Goal: Task Accomplishment & Management: Manage account settings

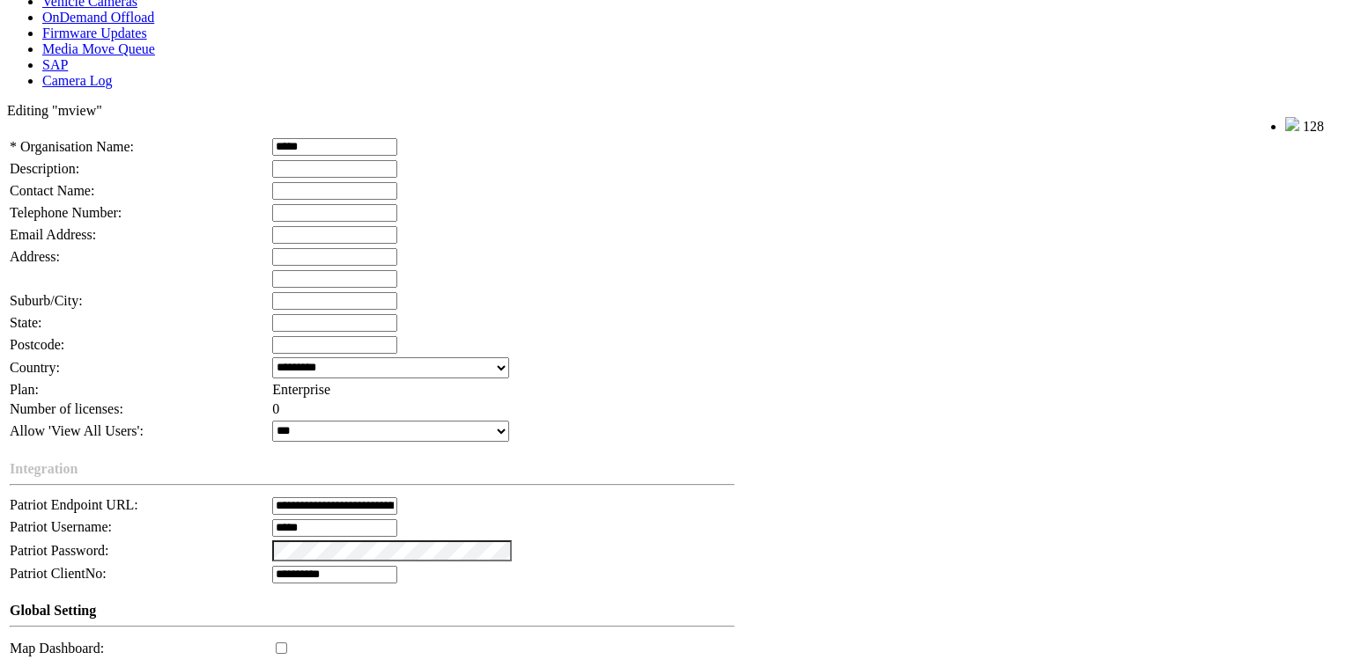
scroll to position [397, 0]
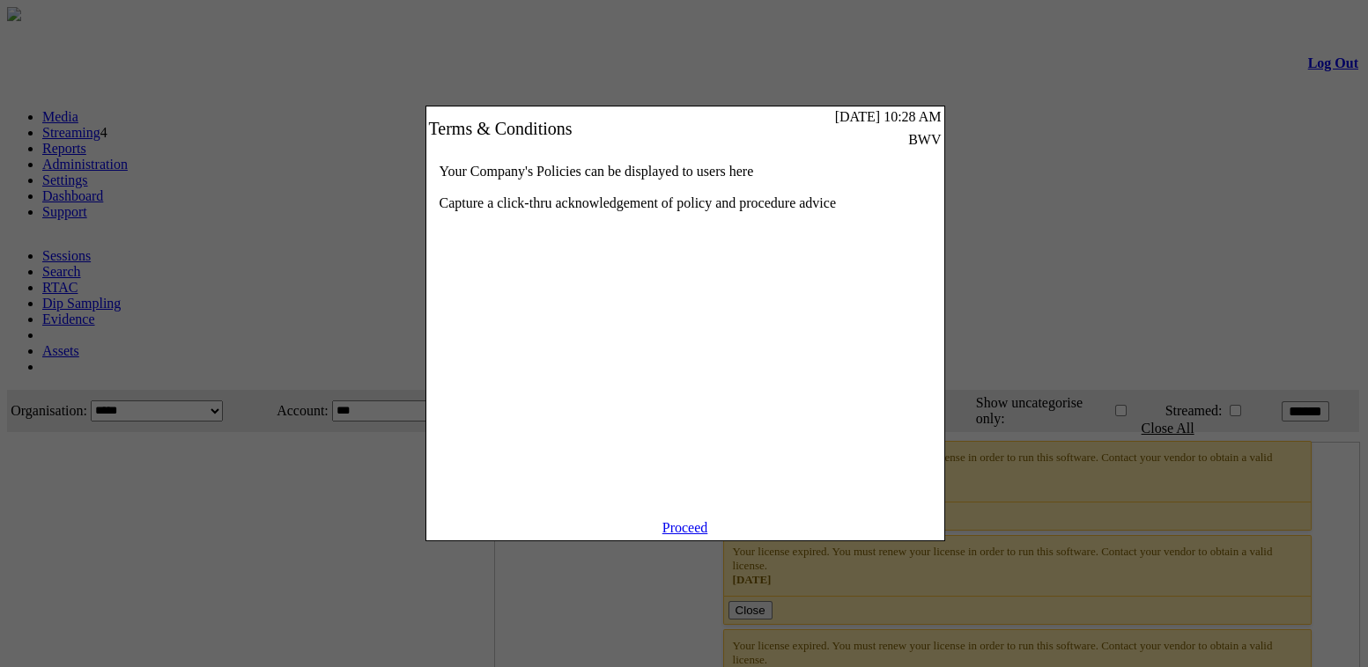
click at [708, 535] on link "Proceed" at bounding box center [685, 527] width 46 height 15
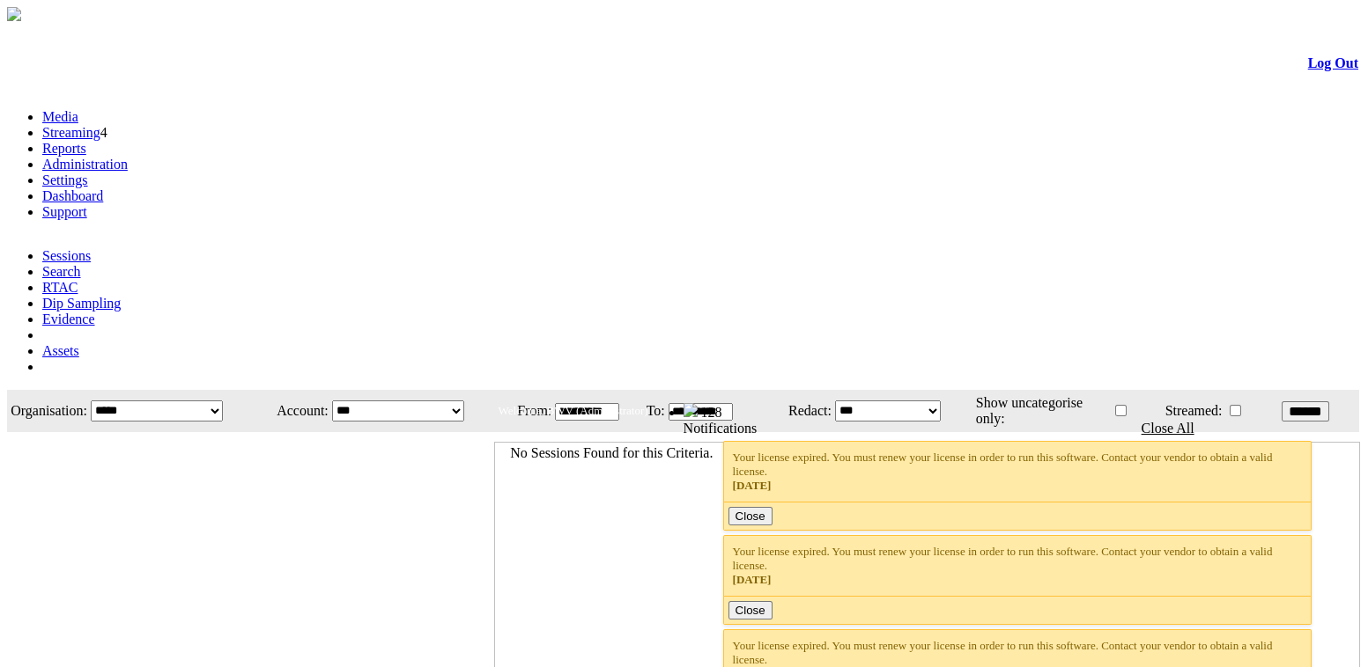
click at [128, 157] on link "Administration" at bounding box center [84, 164] width 85 height 15
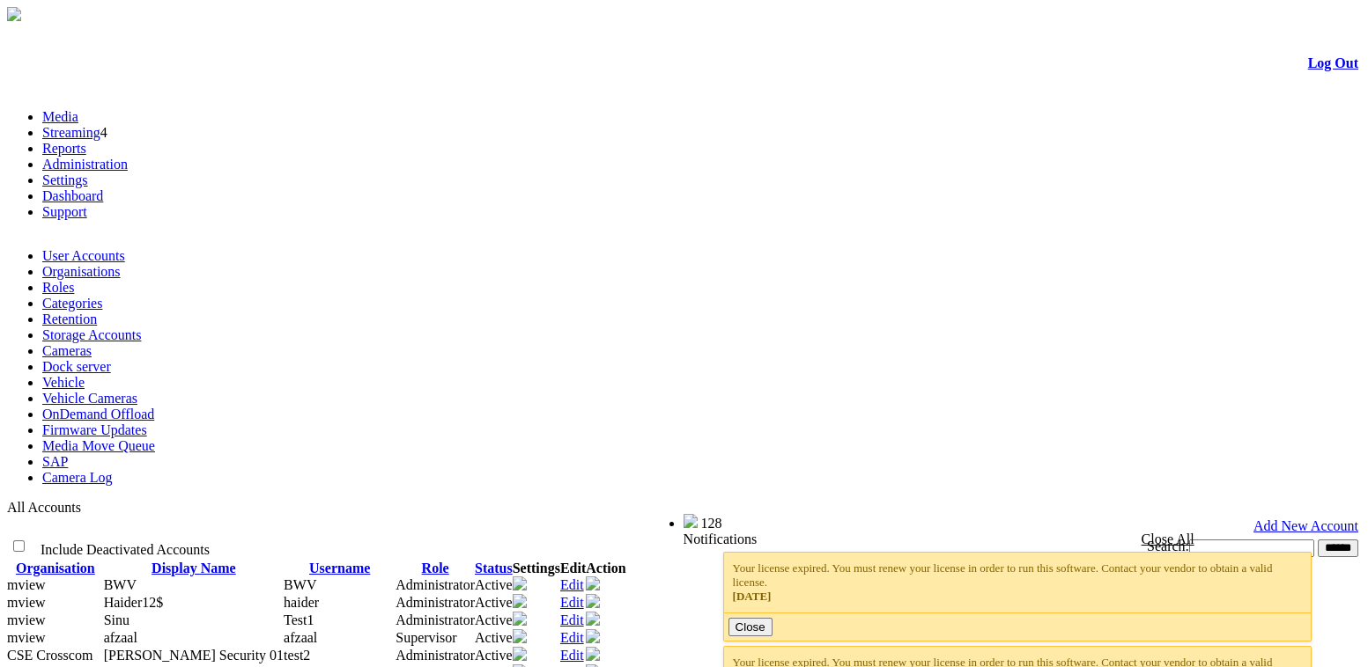
click at [121, 264] on link "Organisations" at bounding box center [81, 271] width 78 height 15
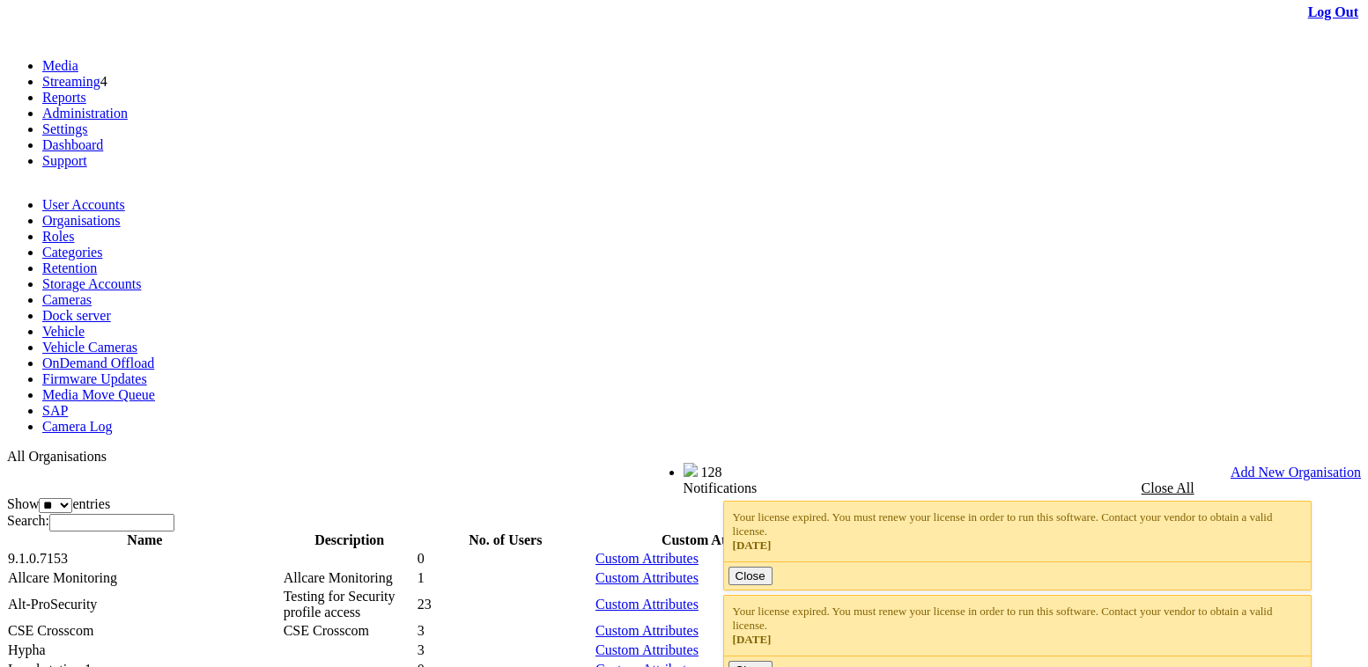
scroll to position [79, 0]
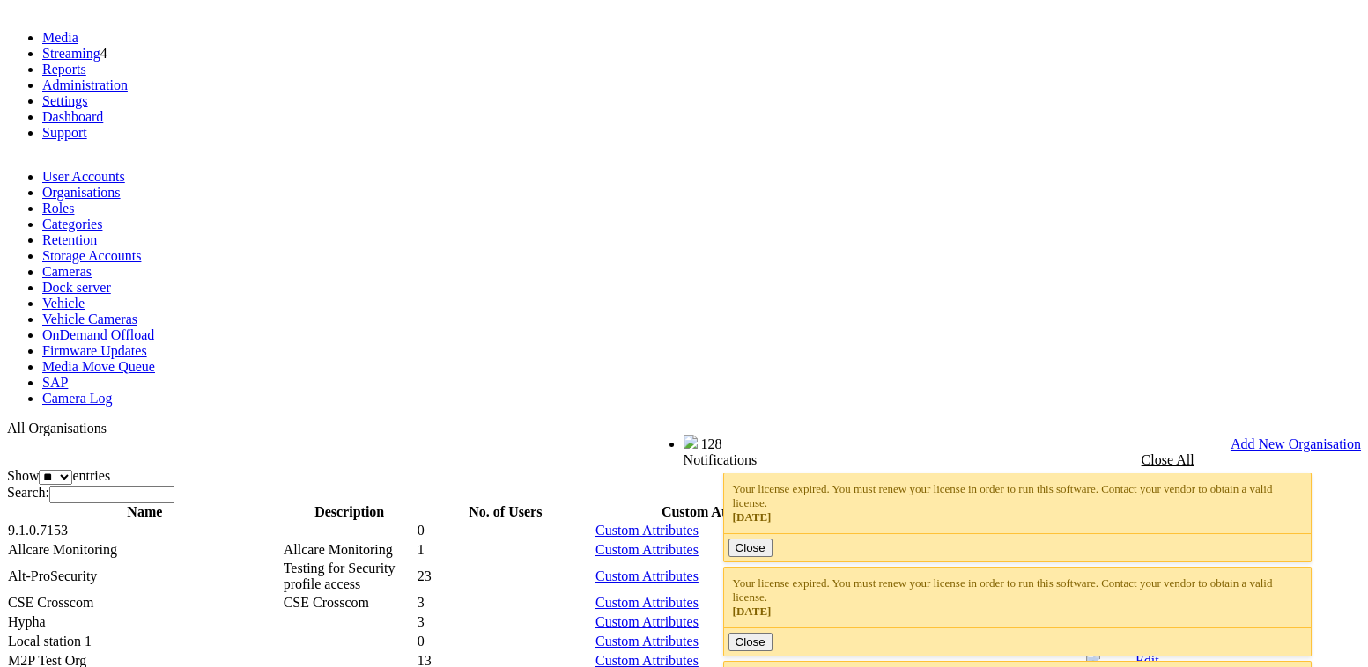
drag, startPoint x: 55, startPoint y: 369, endPoint x: 55, endPoint y: 473, distance: 103.9
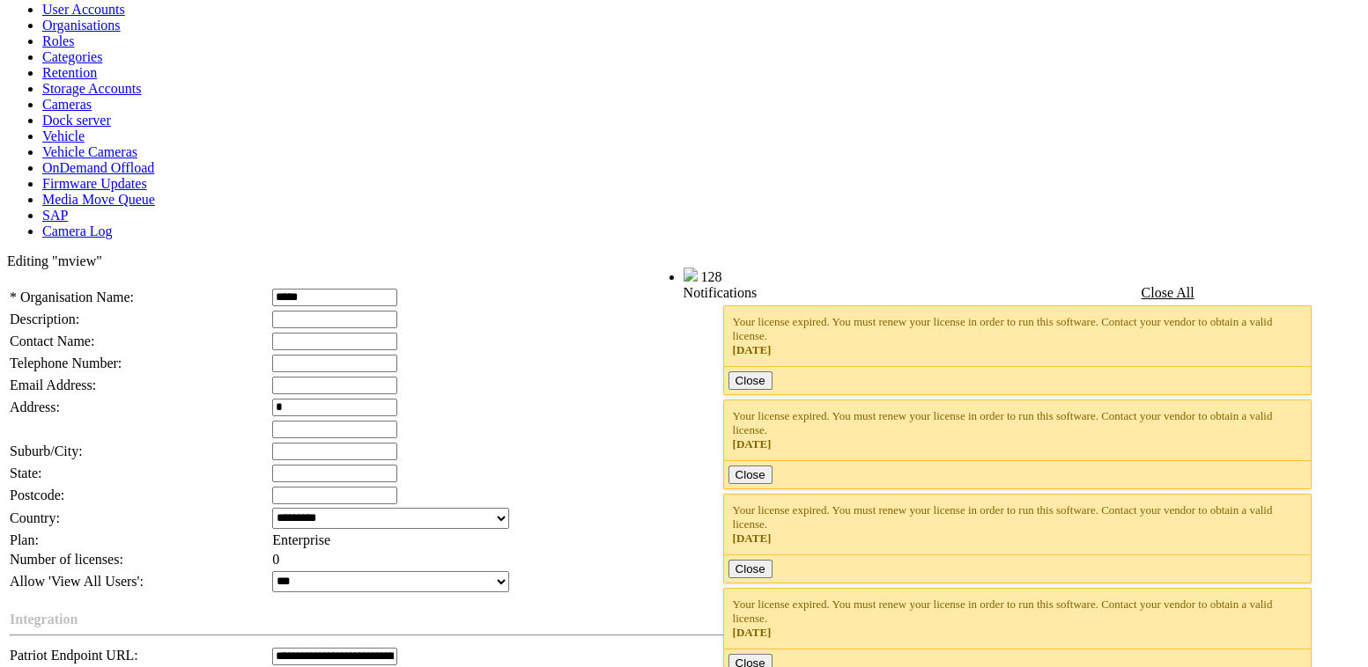
scroll to position [557, 0]
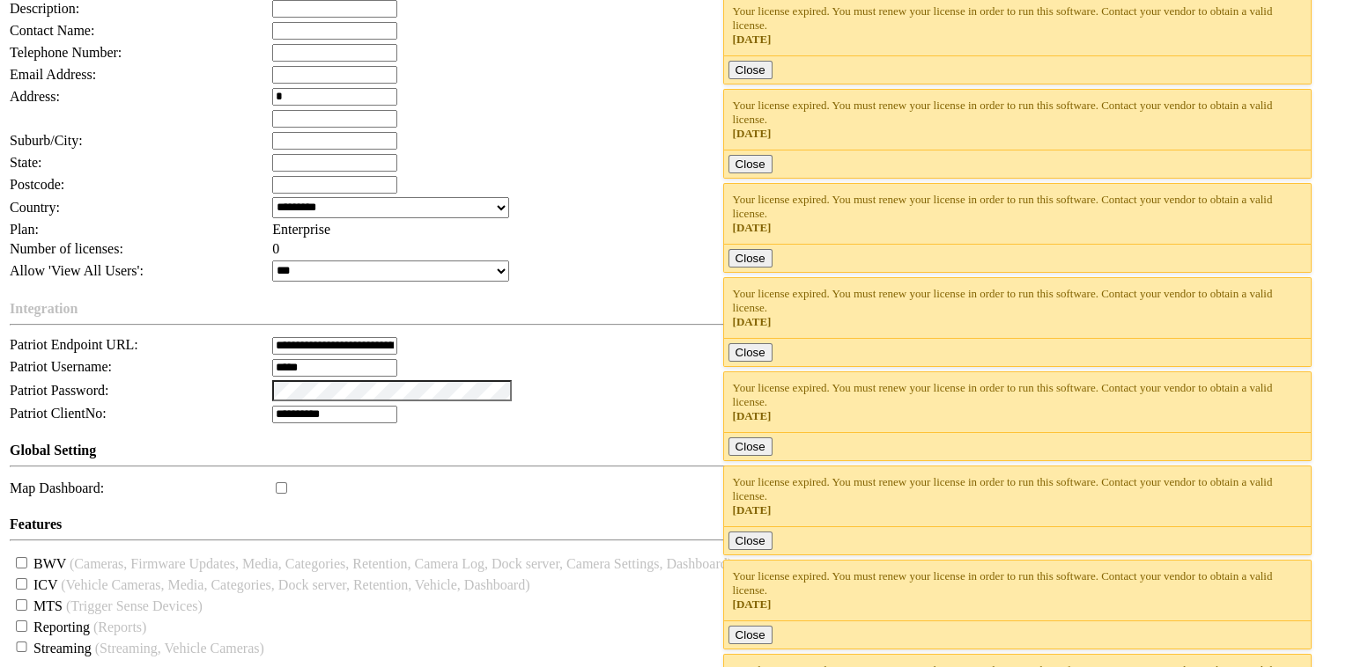
click at [240, 667] on input "******" at bounding box center [260, 679] width 41 height 18
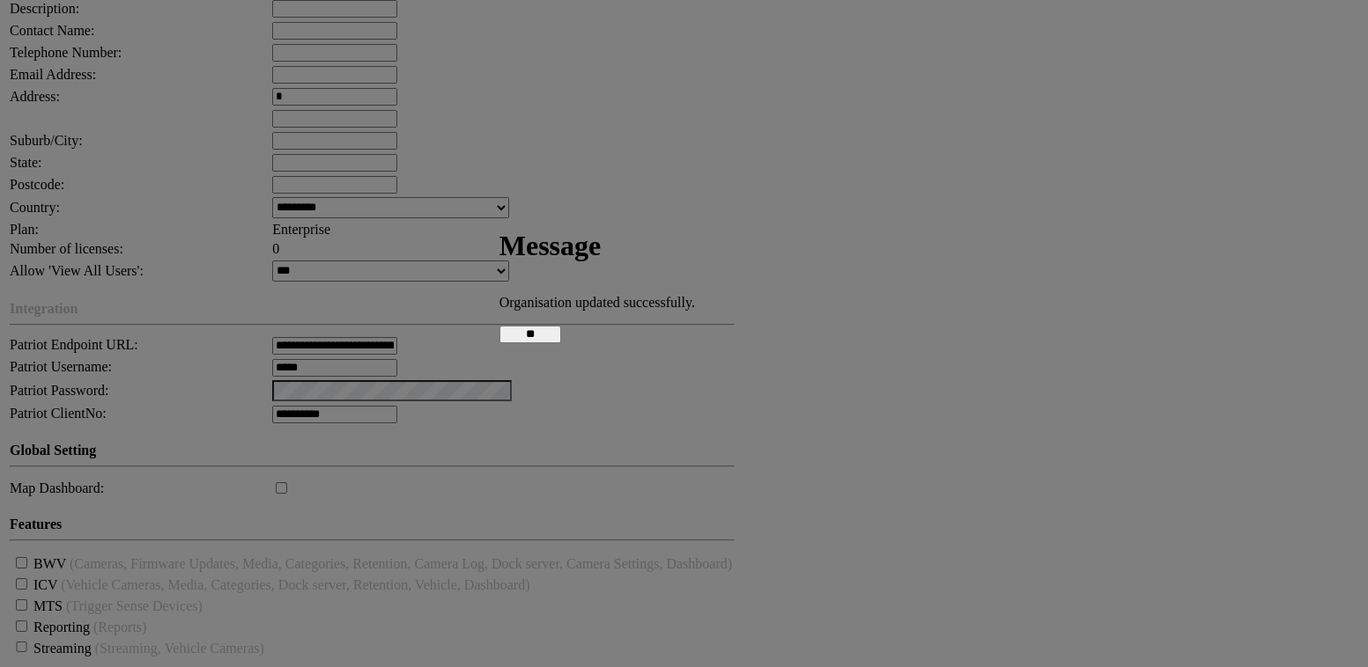
drag, startPoint x: 689, startPoint y: 334, endPoint x: 638, endPoint y: 333, distance: 52.0
click at [561, 333] on input "**" at bounding box center [530, 335] width 62 height 18
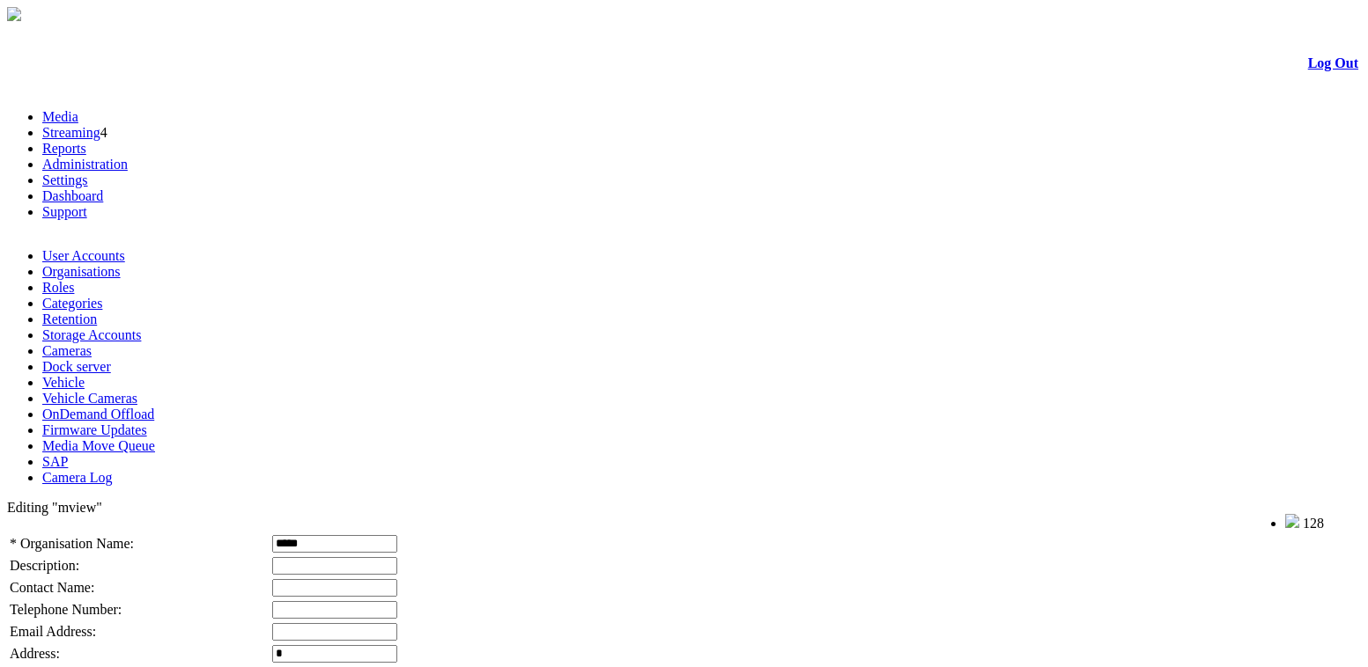
scroll to position [0, 0]
click at [98, 248] on li "User Accounts" at bounding box center [701, 256] width 1318 height 16
click at [101, 248] on link "User Accounts" at bounding box center [83, 255] width 83 height 15
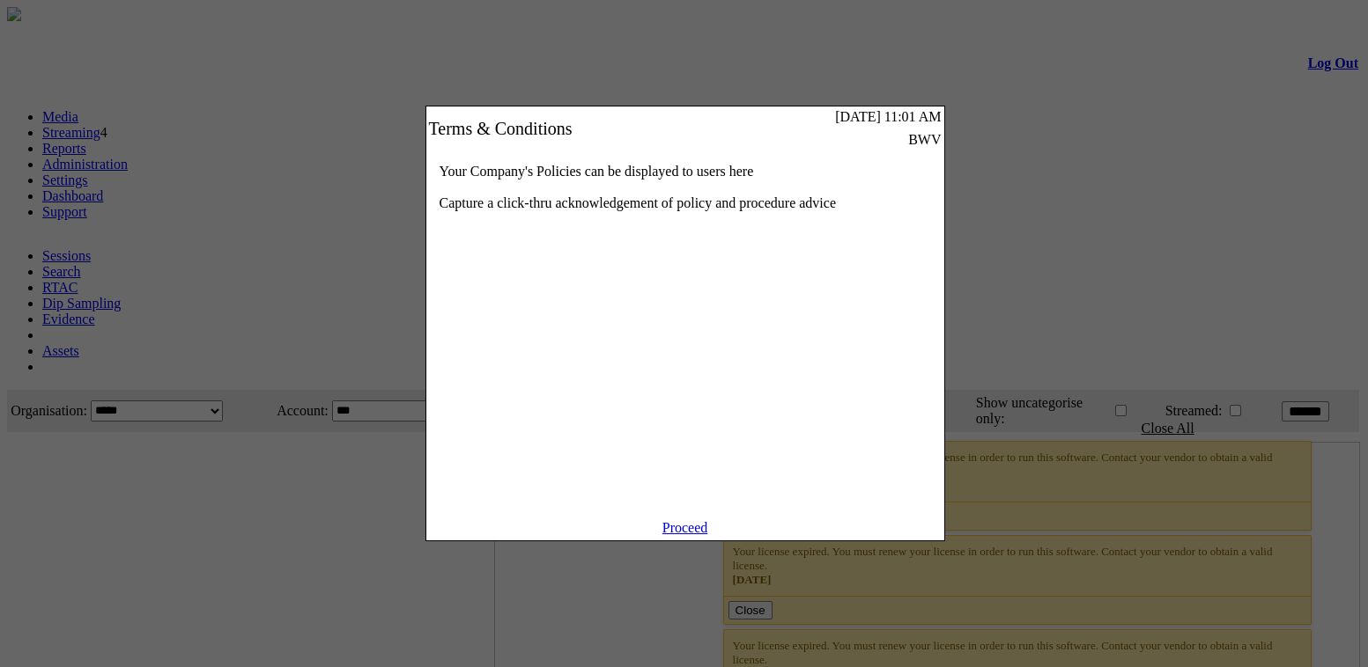
click at [672, 535] on link "Proceed" at bounding box center [685, 527] width 46 height 15
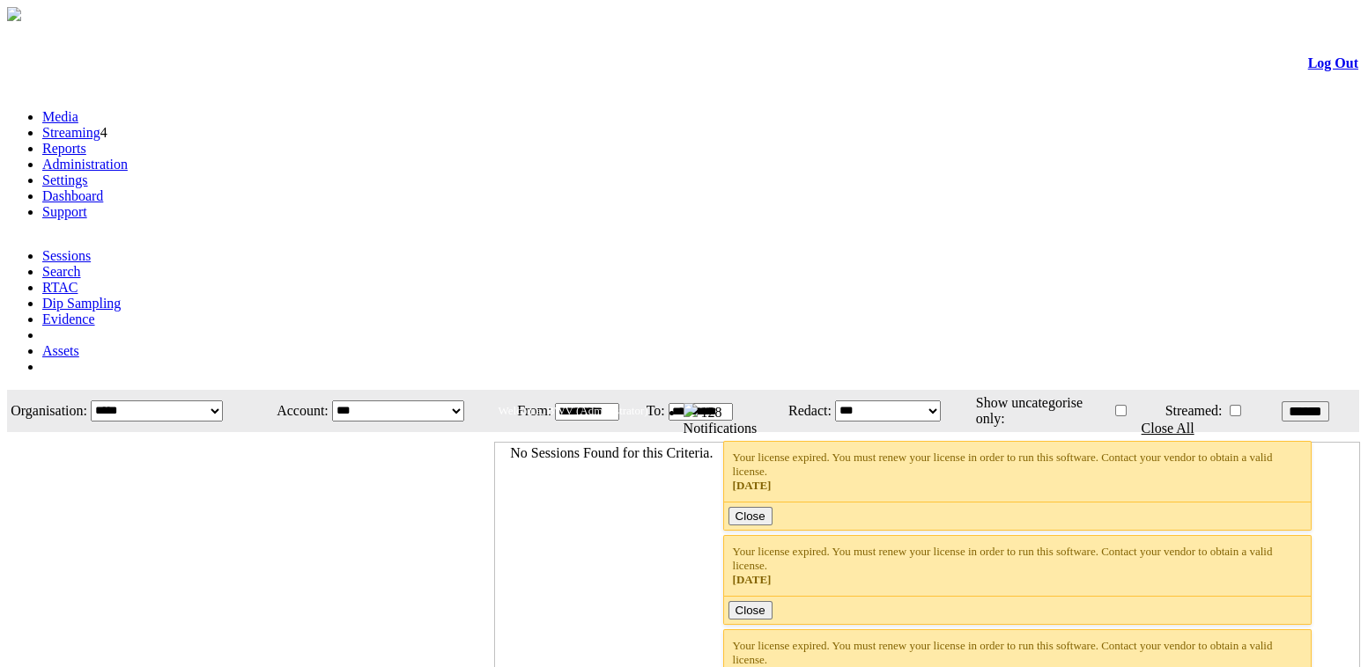
click at [128, 157] on link "Administration" at bounding box center [84, 164] width 85 height 15
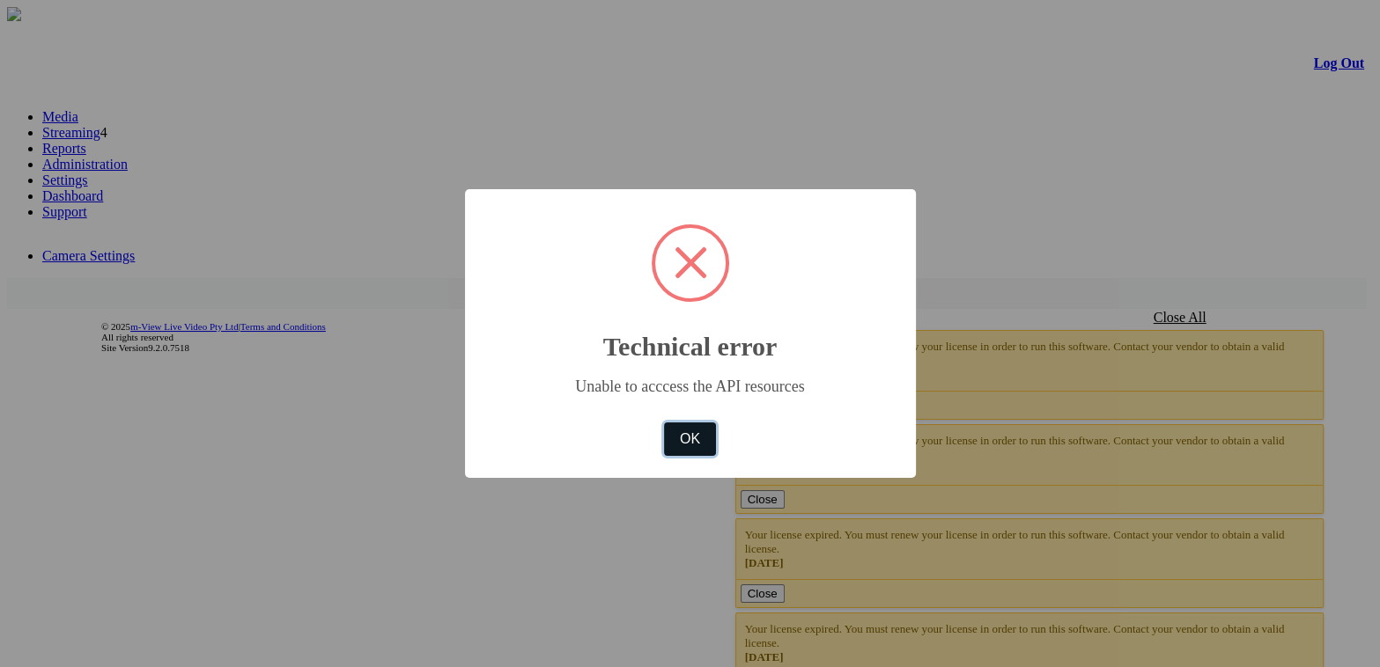
click at [697, 454] on button "OK" at bounding box center [689, 439] width 51 height 33
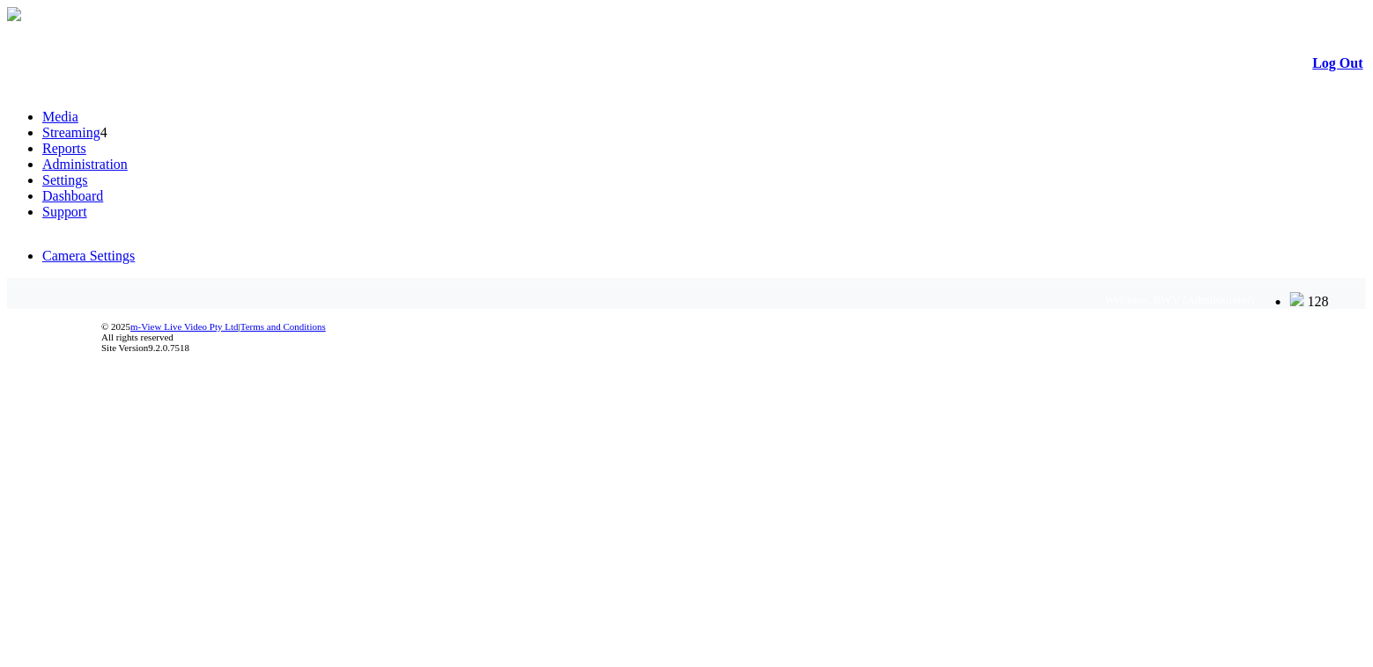
click at [1219, 293] on span "Welcome, BWV (Administrator)" at bounding box center [1180, 299] width 150 height 13
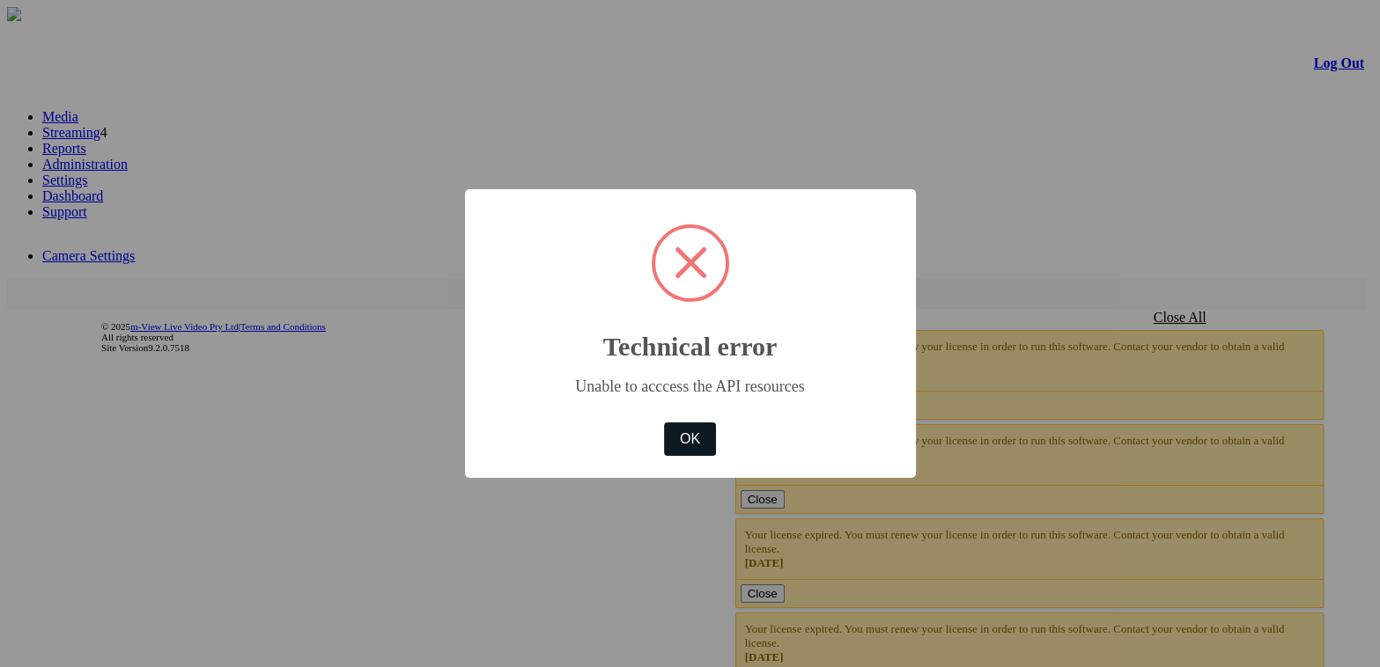
click at [712, 444] on button "OK" at bounding box center [689, 439] width 51 height 33
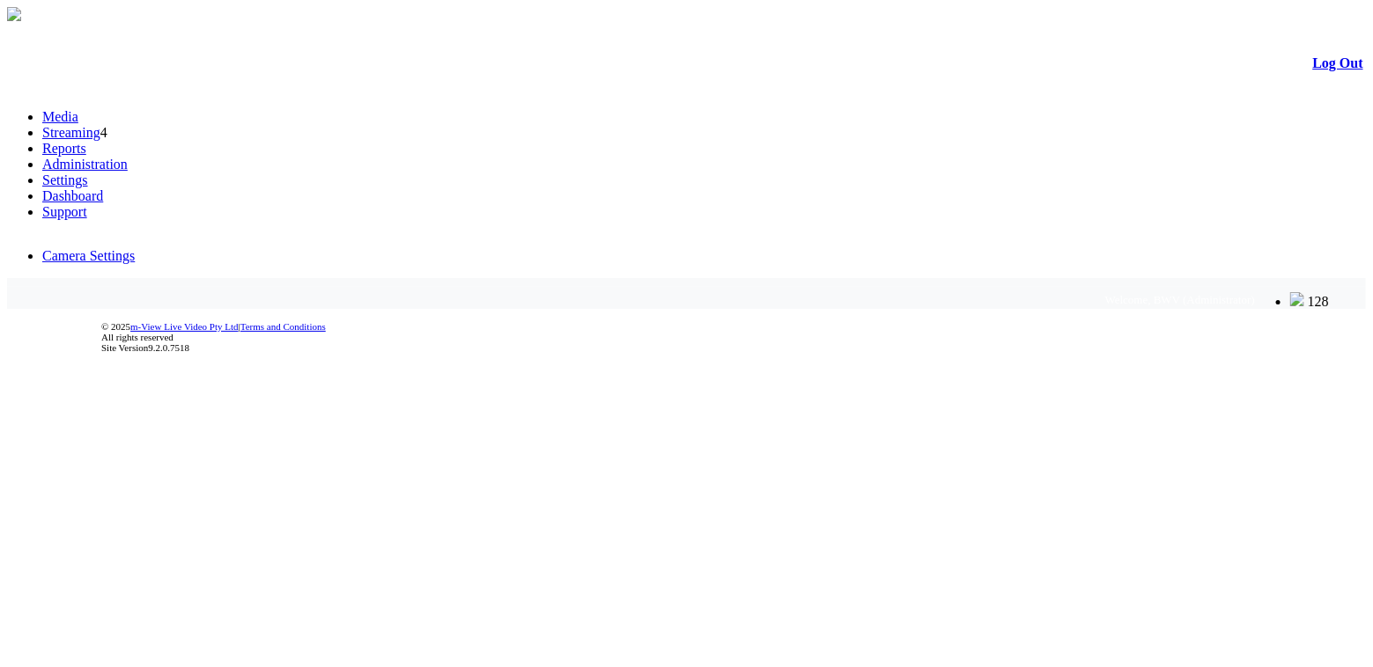
click at [128, 157] on link "Administration" at bounding box center [84, 164] width 85 height 15
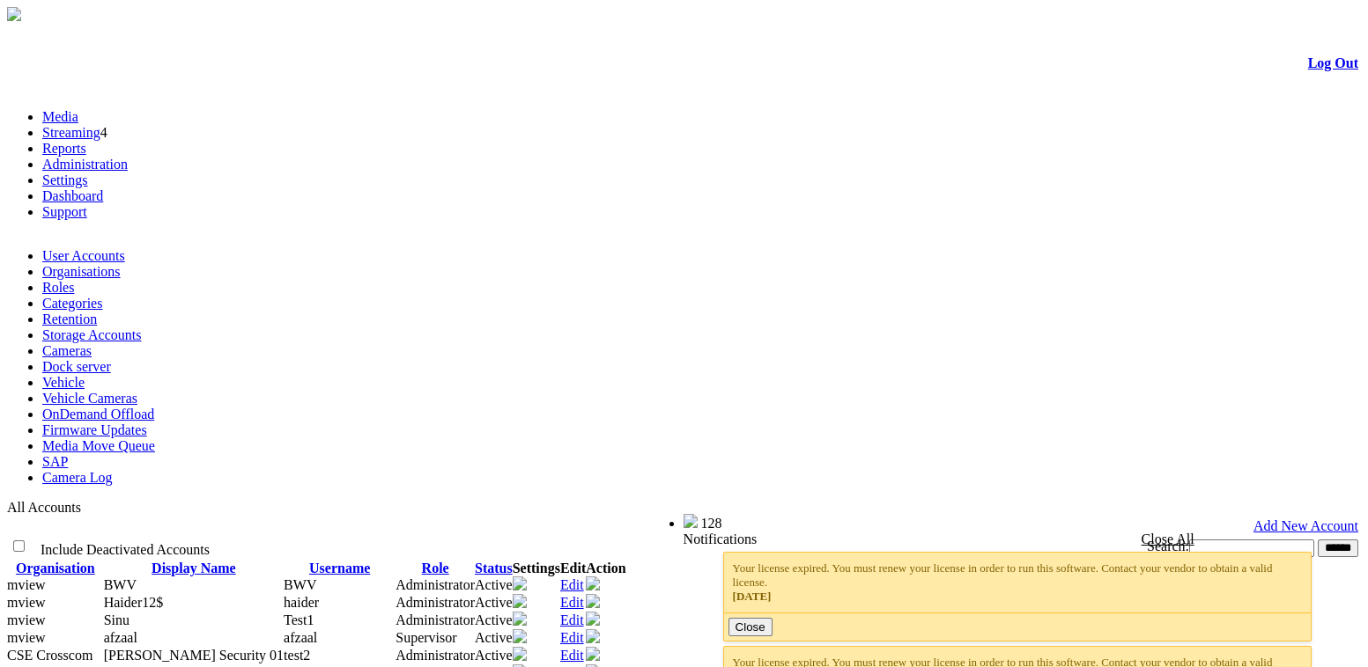
click at [121, 264] on link "Organisations" at bounding box center [81, 271] width 78 height 15
